Goal: Task Accomplishment & Management: Use online tool/utility

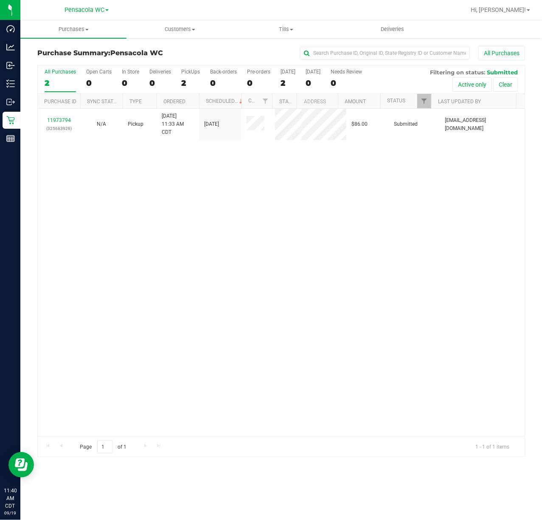
click at [59, 121] on link "11973794" at bounding box center [59, 120] width 24 height 6
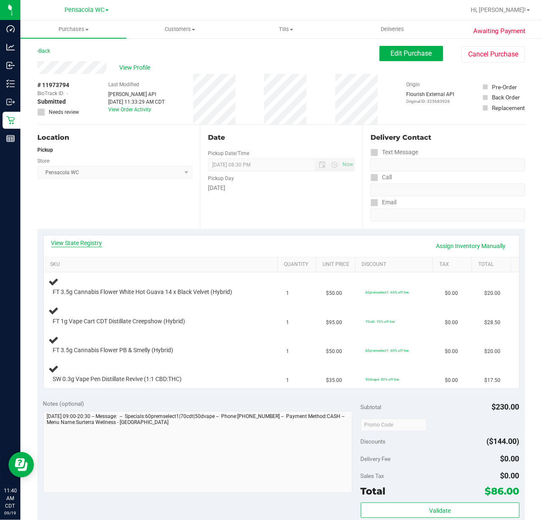
click at [88, 243] on link "View State Registry" at bounding box center [76, 243] width 51 height 8
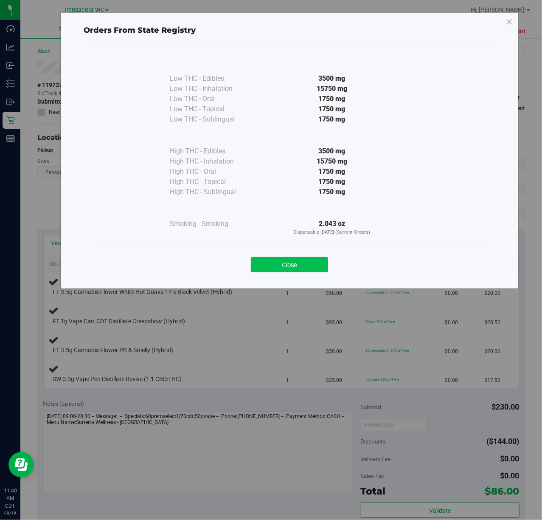
click at [295, 262] on button "Close" at bounding box center [289, 264] width 77 height 15
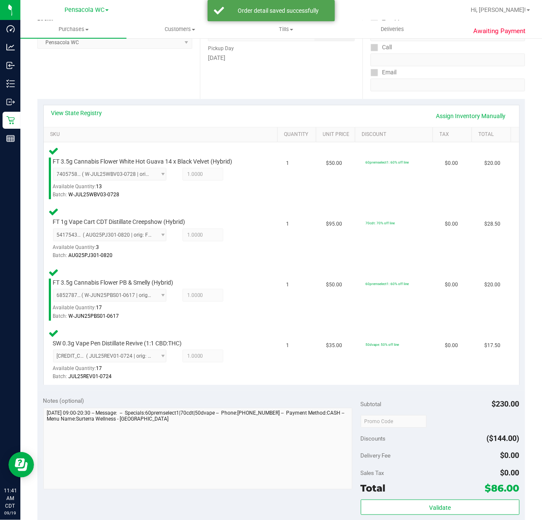
scroll to position [150, 0]
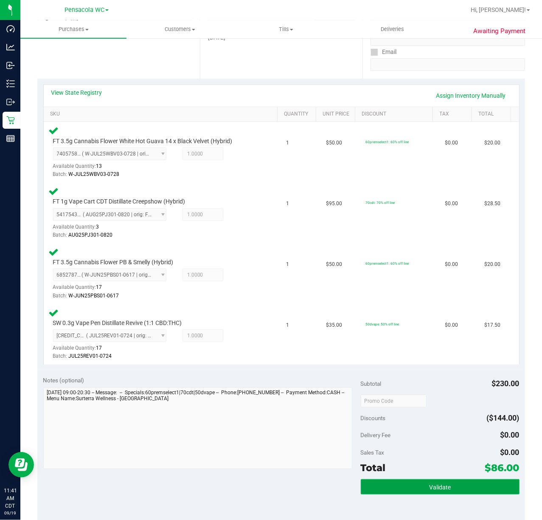
click at [441, 484] on span "Validate" at bounding box center [440, 487] width 22 height 7
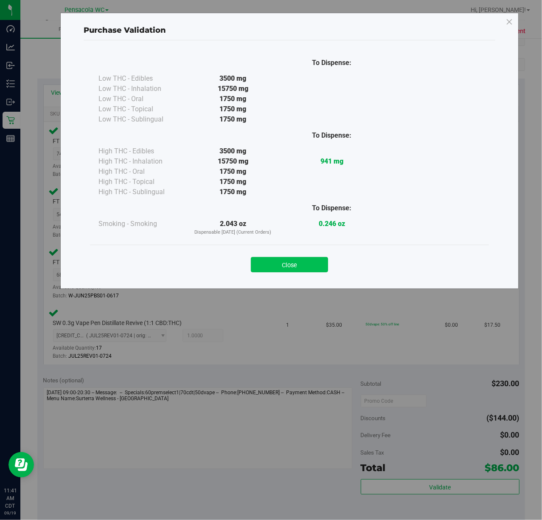
click at [313, 268] on button "Close" at bounding box center [289, 264] width 77 height 15
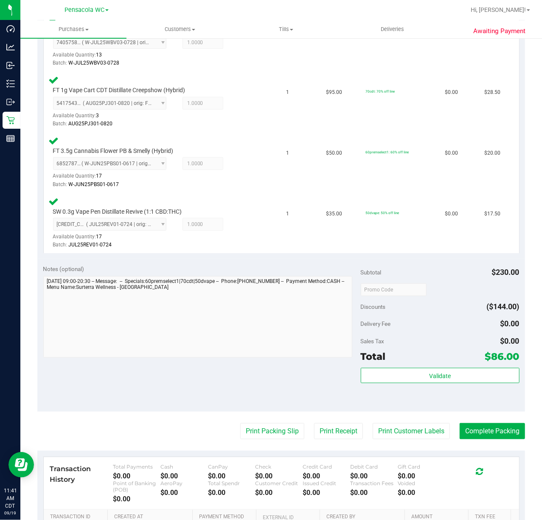
scroll to position [267, 0]
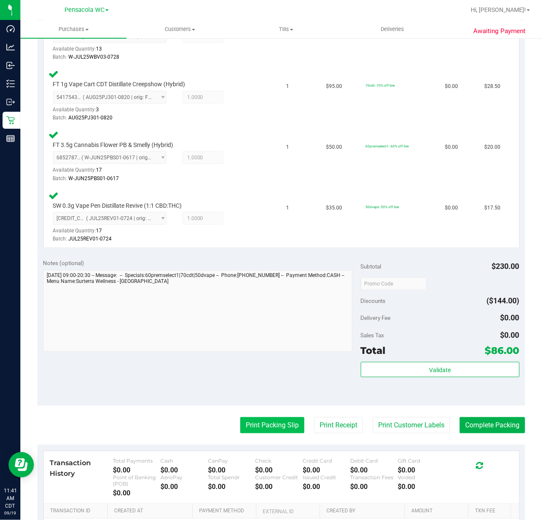
click at [256, 425] on button "Print Packing Slip" at bounding box center [272, 425] width 64 height 16
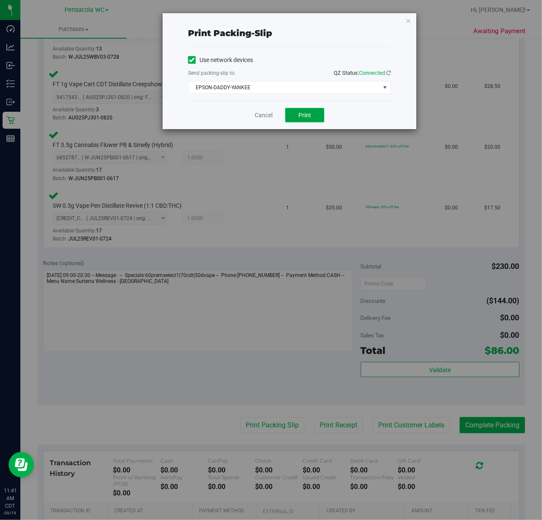
click at [312, 120] on button "Print" at bounding box center [304, 115] width 39 height 14
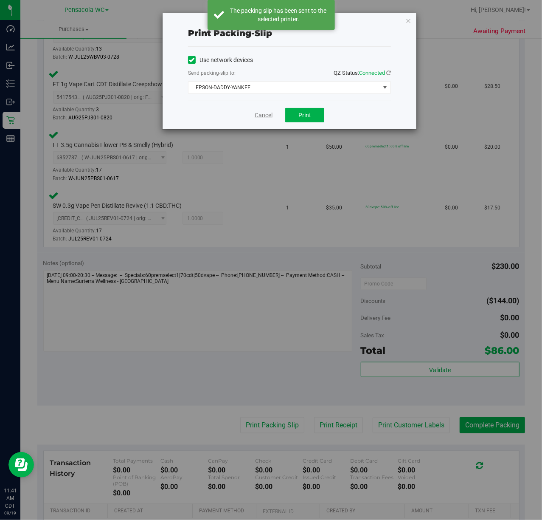
click at [262, 114] on link "Cancel" at bounding box center [264, 115] width 18 height 9
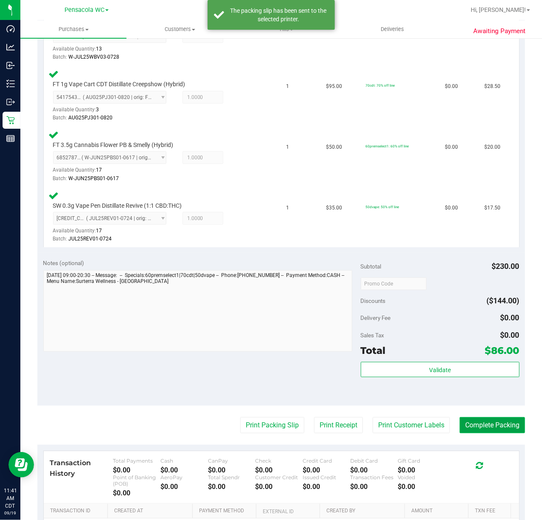
click at [497, 421] on button "Complete Packing" at bounding box center [492, 425] width 65 height 16
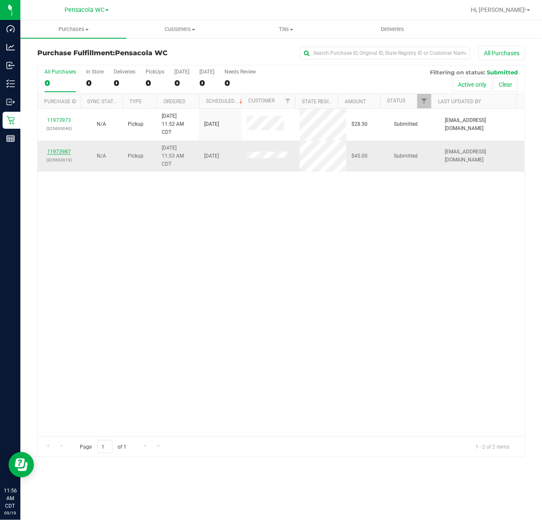
click at [59, 152] on link "11973987" at bounding box center [59, 152] width 24 height 6
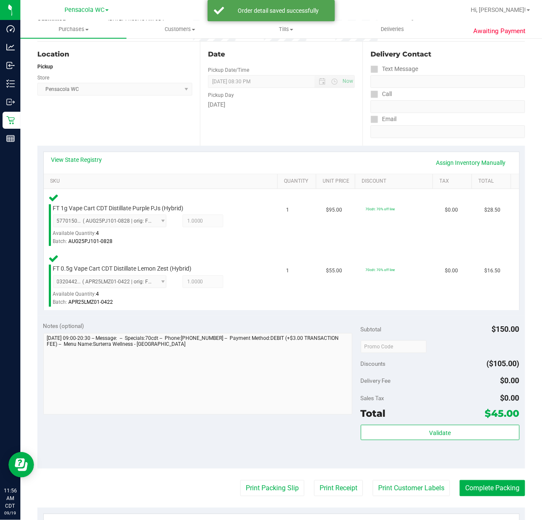
scroll to position [120, 0]
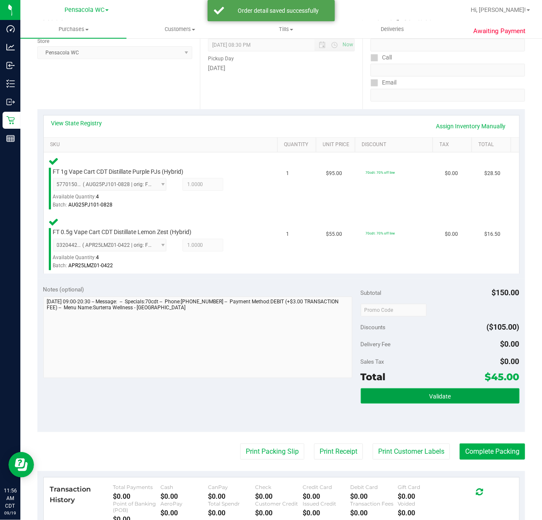
click at [460, 402] on button "Validate" at bounding box center [440, 395] width 159 height 15
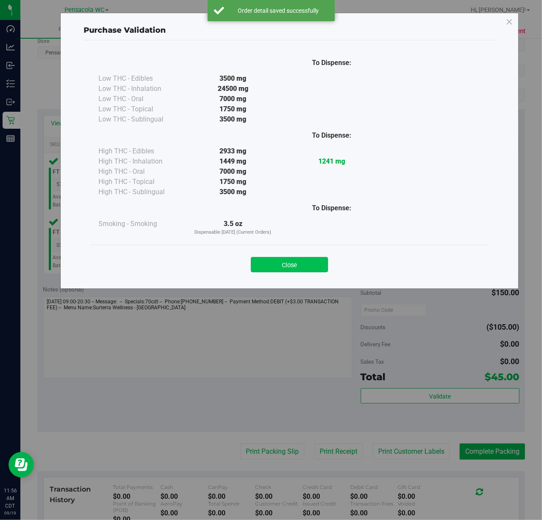
click at [308, 258] on button "Close" at bounding box center [289, 264] width 77 height 15
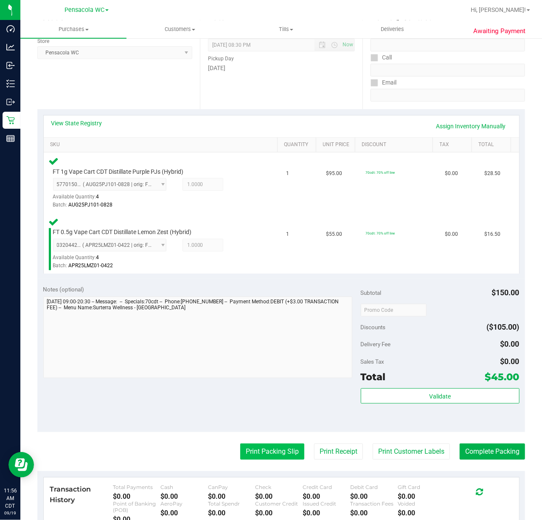
click at [277, 446] on button "Print Packing Slip" at bounding box center [272, 451] width 64 height 16
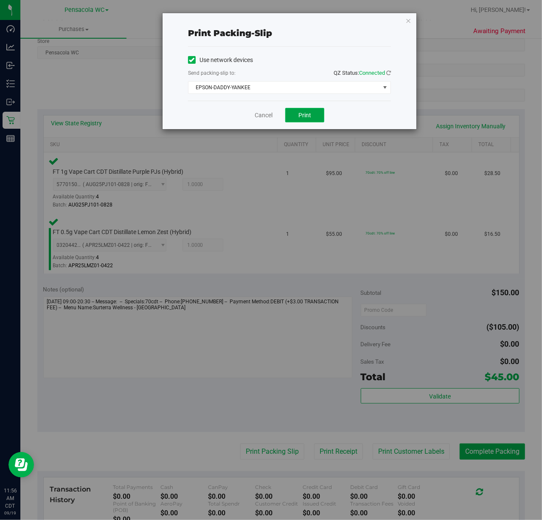
click at [317, 110] on button "Print" at bounding box center [304, 115] width 39 height 14
click at [265, 117] on link "Cancel" at bounding box center [264, 115] width 18 height 9
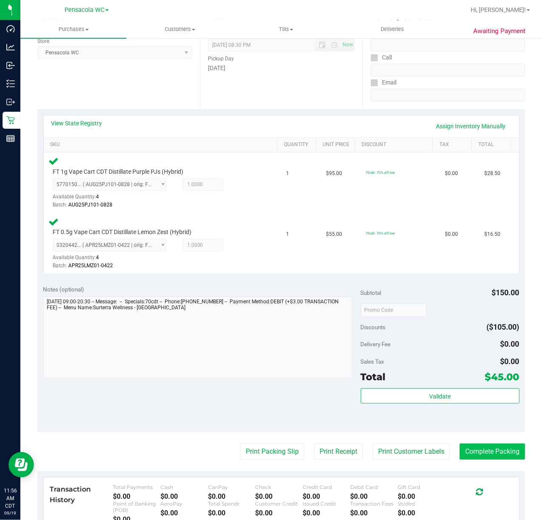
click at [491, 451] on button "Complete Packing" at bounding box center [492, 451] width 65 height 16
